Goal: Navigation & Orientation: Find specific page/section

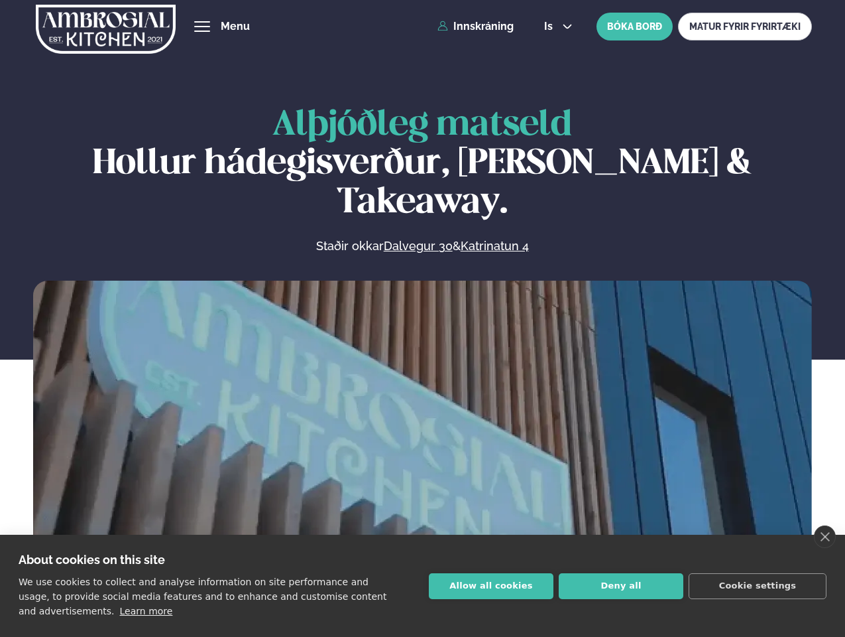
click at [825, 536] on link "close" at bounding box center [825, 536] width 22 height 23
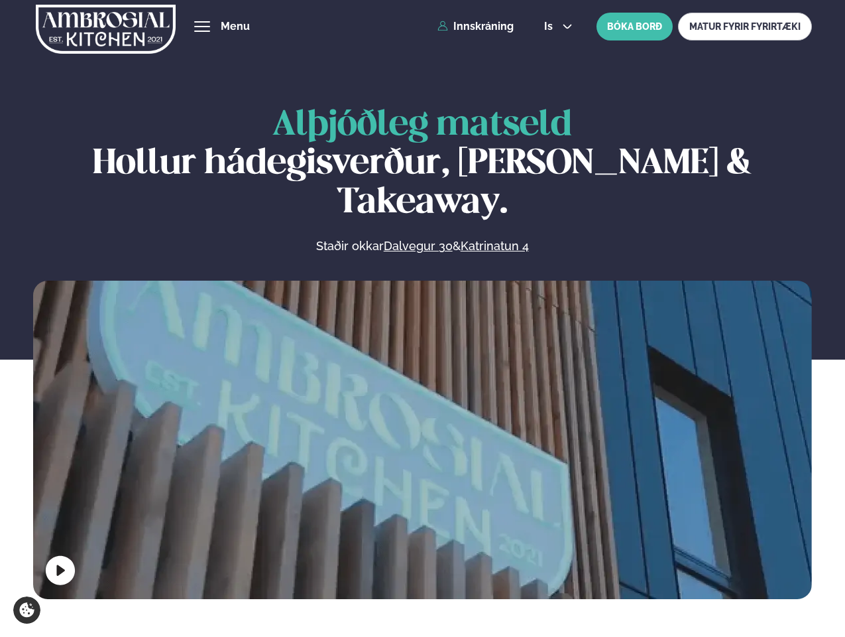
click at [202, 27] on span "hamburger" at bounding box center [202, 27] width 12 height 12
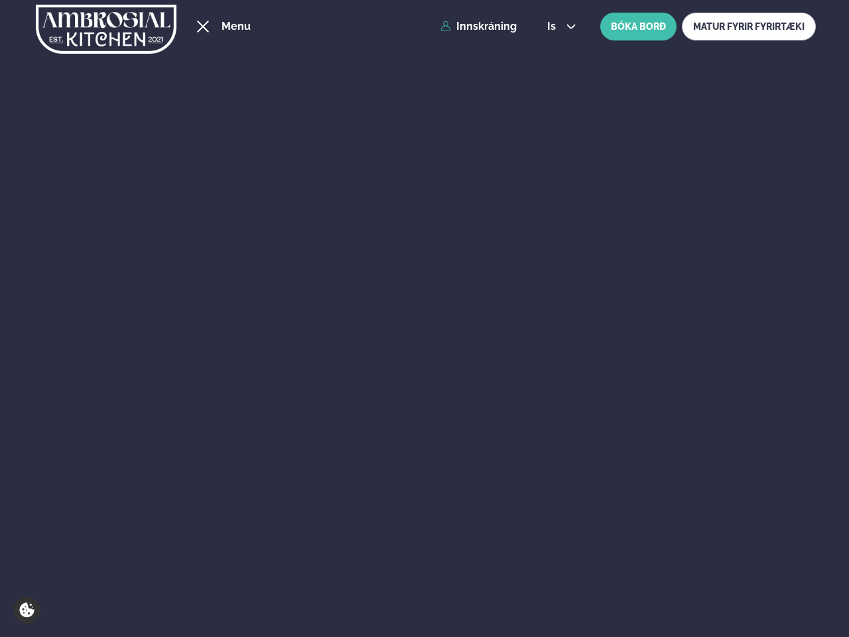
click at [557, 27] on span "is" at bounding box center [553, 26] width 13 height 11
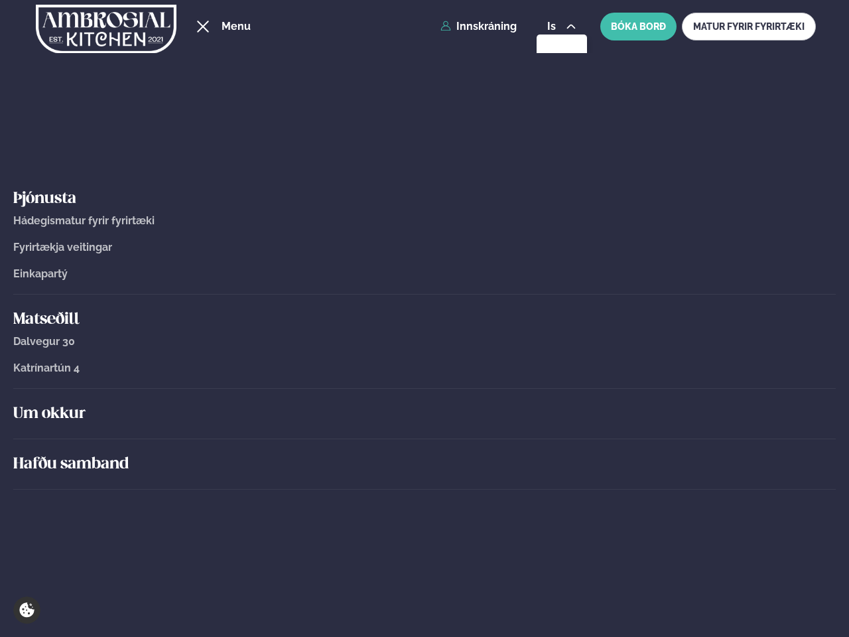
click at [422, 436] on div "Um okkur" at bounding box center [424, 414] width 822 height 50
